Goal: Task Accomplishment & Management: Manage account settings

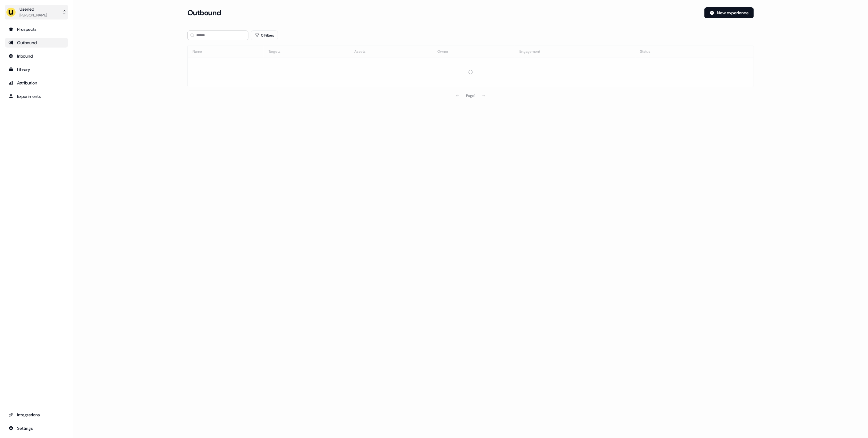
click at [24, 11] on div "Userled" at bounding box center [33, 9] width 27 height 6
click at [35, 30] on div "Impersonate (Admin)" at bounding box center [36, 28] width 58 height 11
click at [225, 41] on div "Select org" at bounding box center [213, 43] width 46 height 6
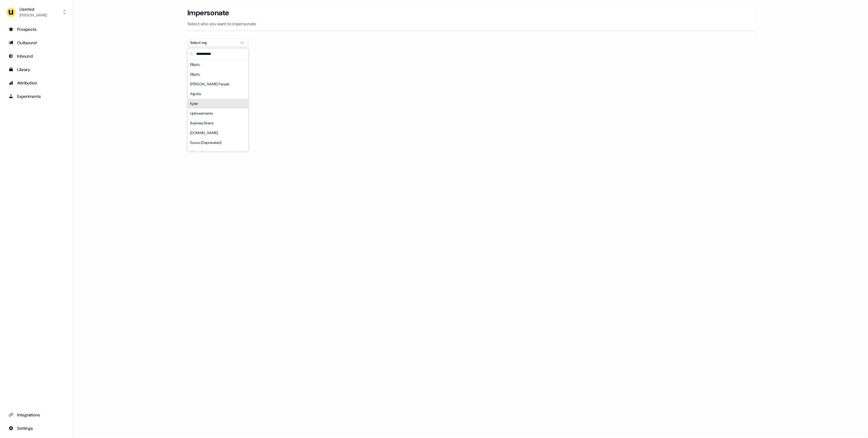
click at [204, 104] on div "Kpler" at bounding box center [218, 104] width 60 height 10
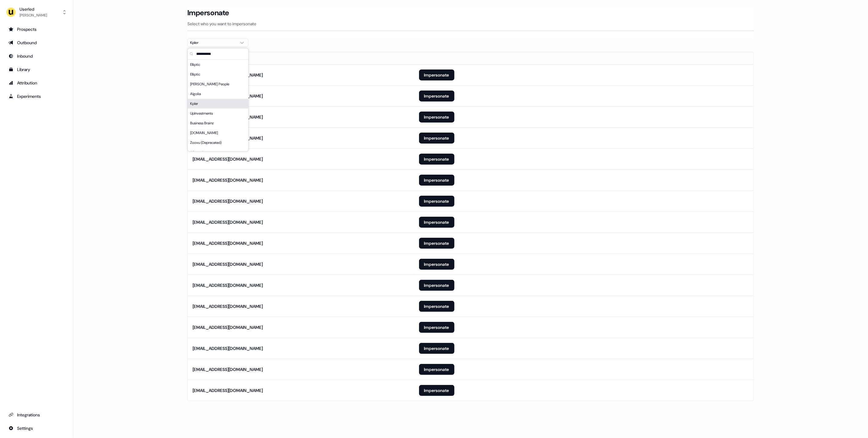
click at [362, 31] on hr at bounding box center [470, 31] width 566 height 1
click at [437, 390] on button "Impersonate" at bounding box center [436, 390] width 35 height 11
